Goal: Task Accomplishment & Management: Complete application form

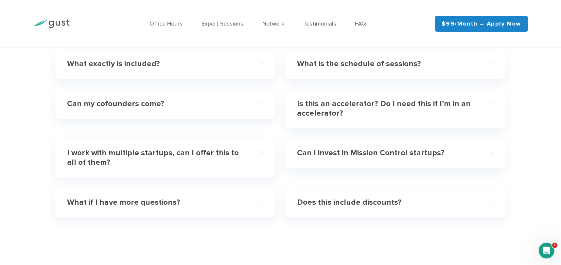
scroll to position [1994, 0]
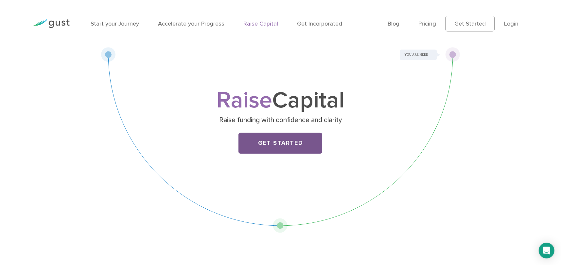
click at [263, 146] on link "Get Started" at bounding box center [280, 142] width 84 height 21
drag, startPoint x: 133, startPoint y: 23, endPoint x: 99, endPoint y: 39, distance: 37.9
click at [90, 58] on div "Raise Capital Raise funding with confidence and clarity Get Started" at bounding box center [280, 139] width 460 height 185
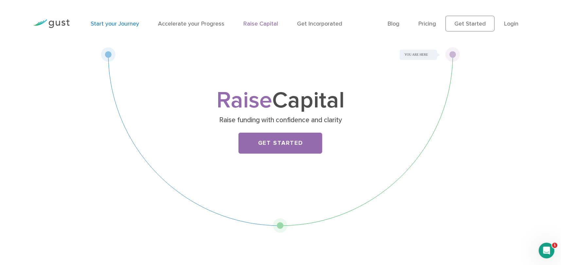
click at [106, 24] on link "Start your Journey" at bounding box center [115, 23] width 48 height 7
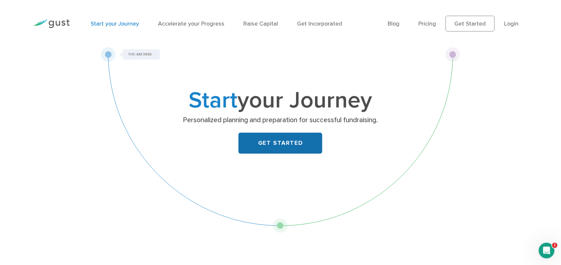
click at [306, 148] on link "GET STARTED" at bounding box center [280, 142] width 84 height 21
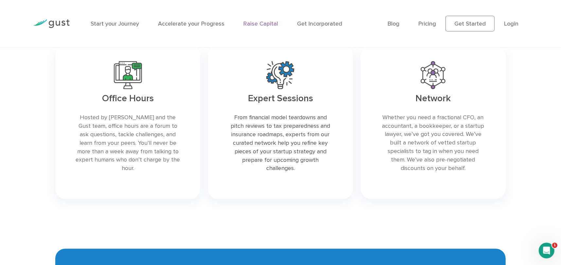
scroll to position [1177, 0]
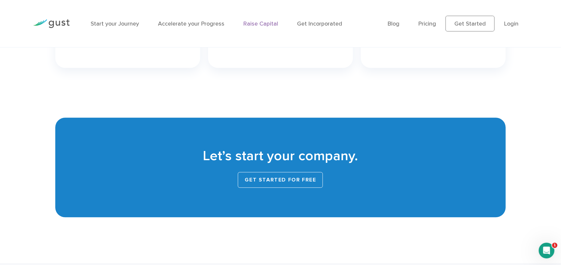
click at [263, 179] on link "Get started for free" at bounding box center [280, 180] width 85 height 16
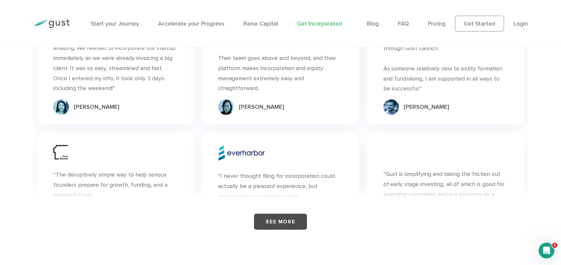
scroll to position [3891, 0]
